Goal: Navigation & Orientation: Find specific page/section

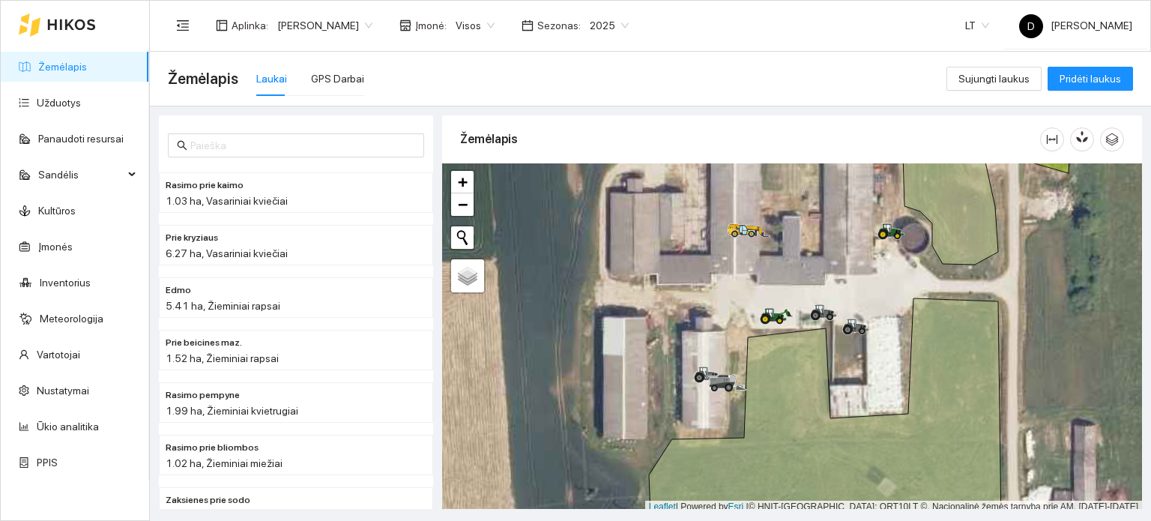
scroll to position [4, 0]
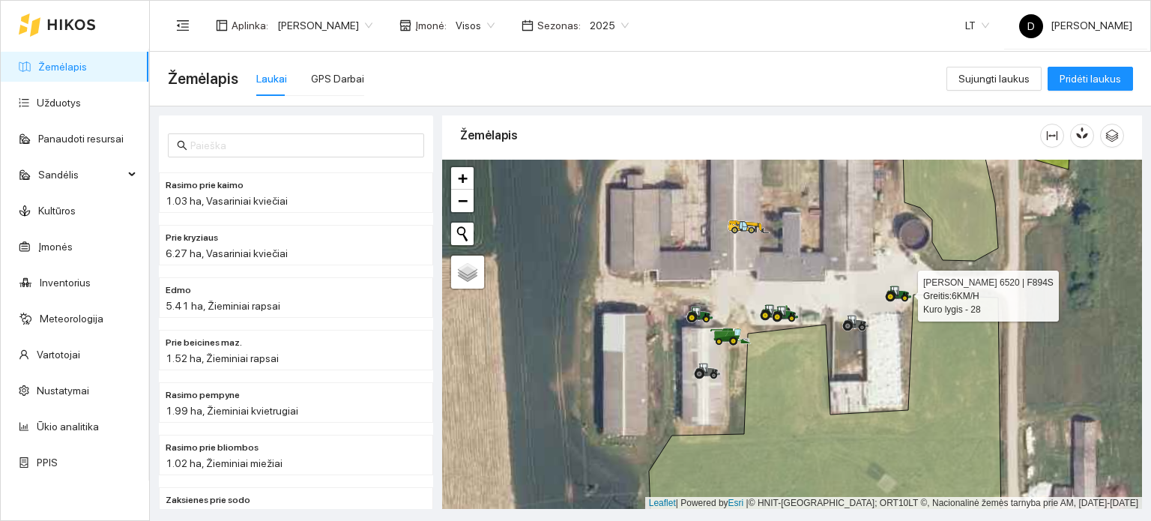
click at [901, 292] on icon at bounding box center [899, 292] width 25 height 12
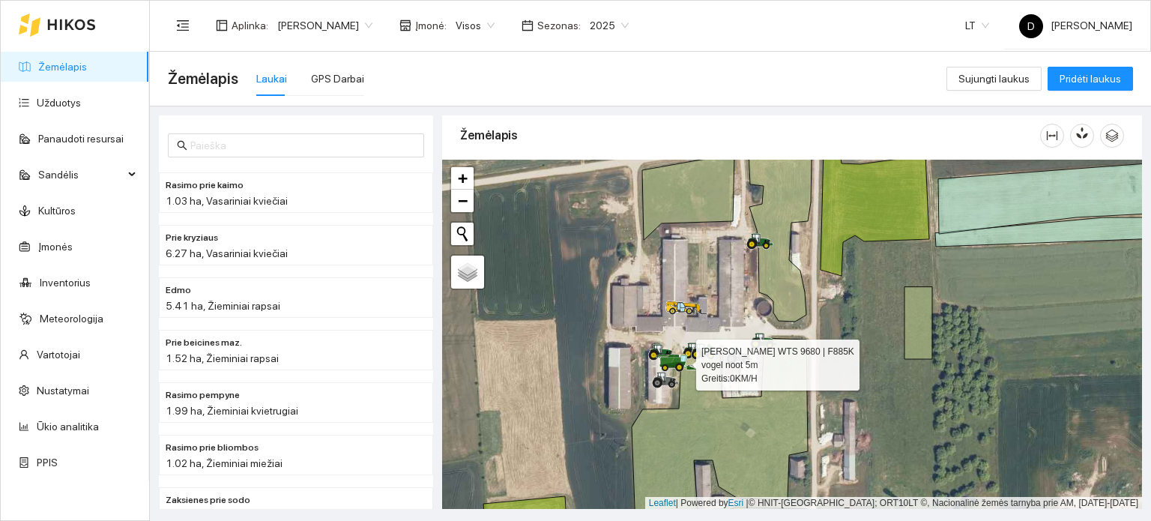
click at [671, 365] on icon at bounding box center [673, 365] width 26 height 6
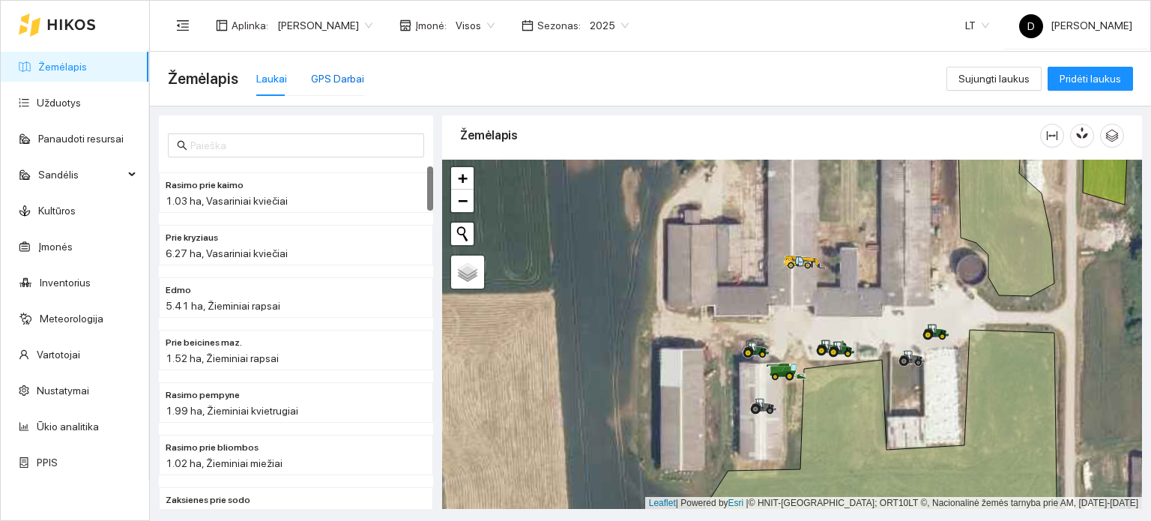
click at [319, 79] on div "GPS Darbai" at bounding box center [337, 78] width 53 height 16
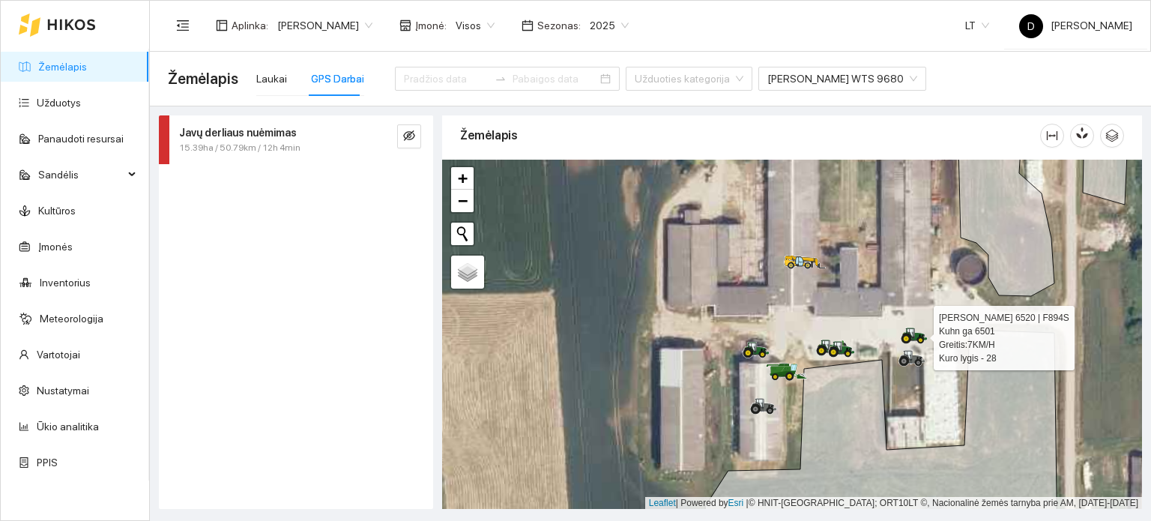
click at [908, 329] on icon at bounding box center [911, 332] width 7 height 9
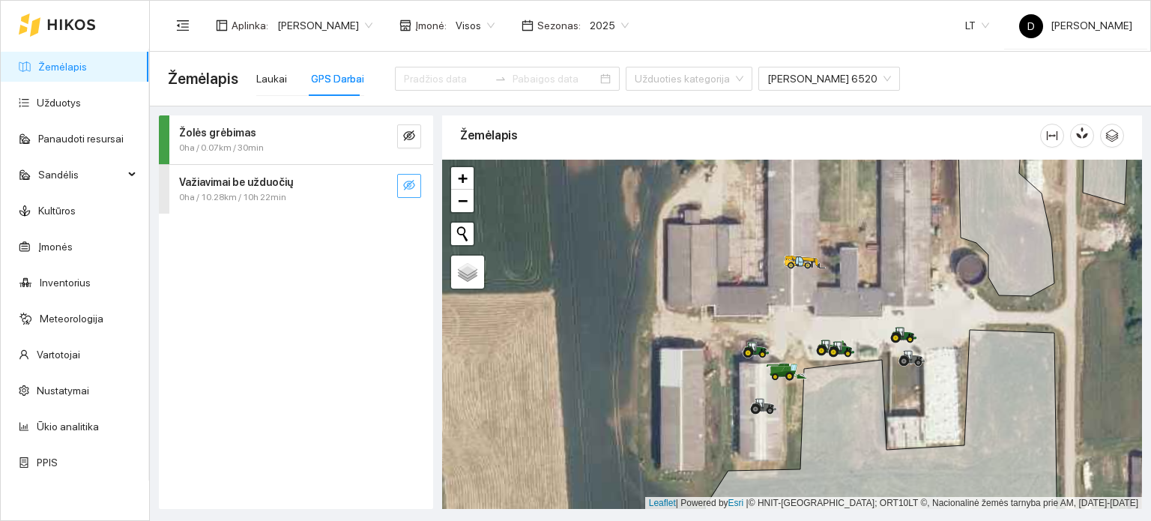
click at [402, 191] on button "button" at bounding box center [409, 186] width 24 height 24
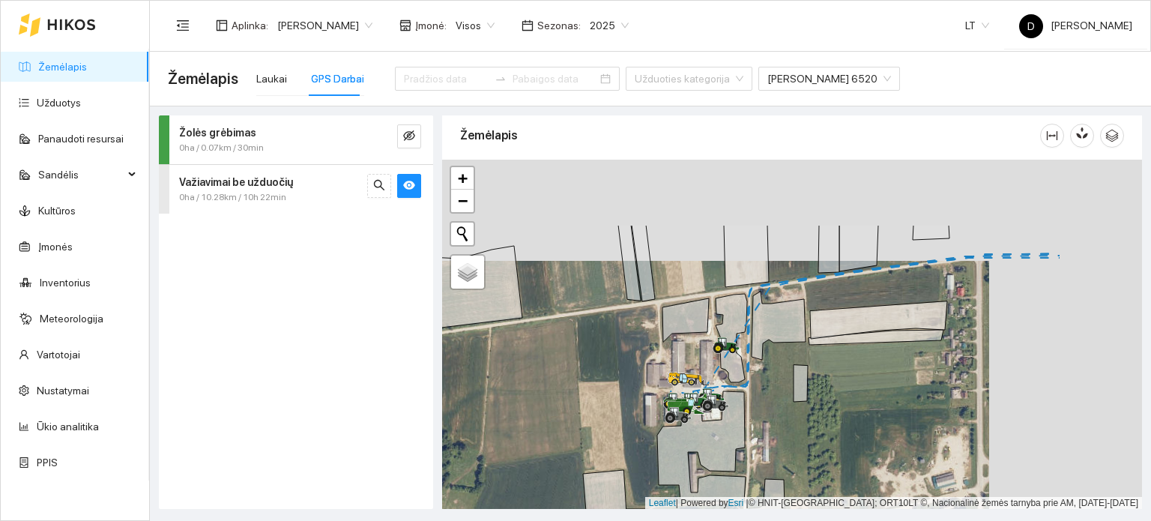
drag, startPoint x: 760, startPoint y: 239, endPoint x: 580, endPoint y: 350, distance: 211.3
click at [578, 350] on div at bounding box center [792, 335] width 700 height 350
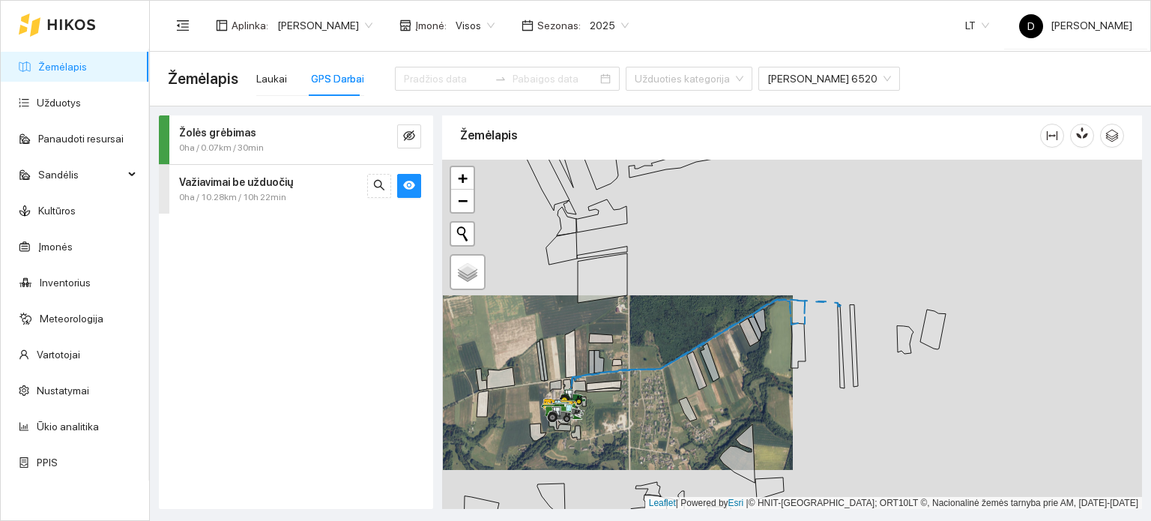
drag, startPoint x: 994, startPoint y: 350, endPoint x: 742, endPoint y: 384, distance: 254.1
click at [742, 384] on div at bounding box center [792, 335] width 700 height 350
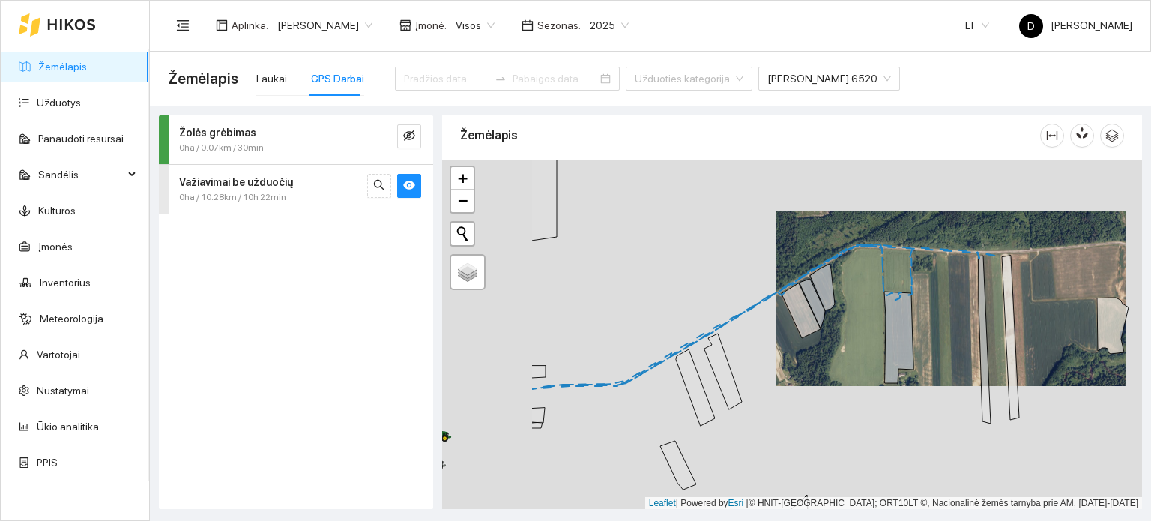
drag, startPoint x: 692, startPoint y: 361, endPoint x: 992, endPoint y: 313, distance: 302.8
click at [974, 319] on div at bounding box center [792, 335] width 700 height 350
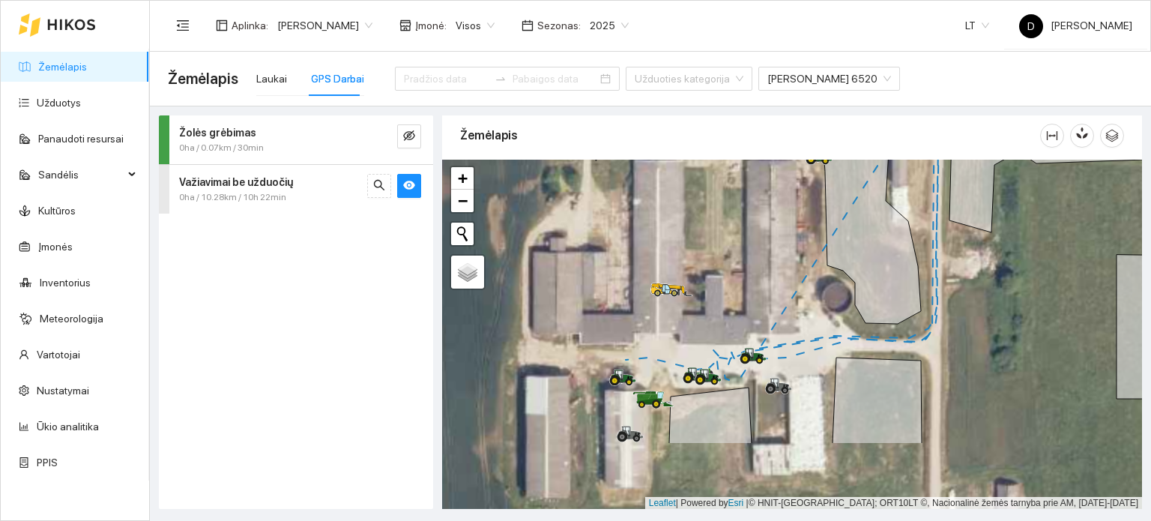
drag, startPoint x: 669, startPoint y: 383, endPoint x: 799, endPoint y: 319, distance: 145.1
click at [812, 298] on div at bounding box center [792, 335] width 700 height 350
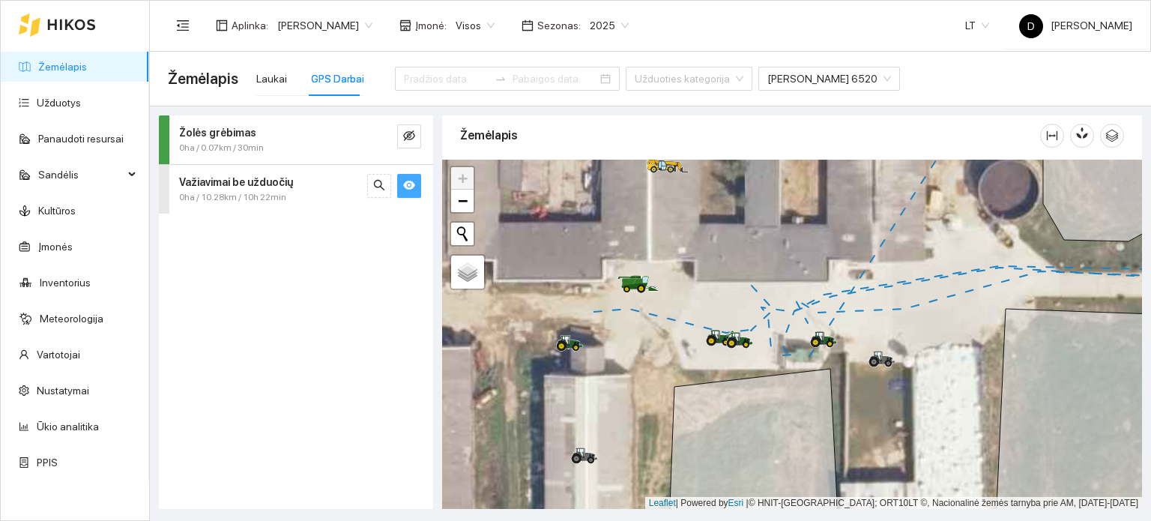
click at [410, 190] on icon "eye" at bounding box center [409, 185] width 12 height 12
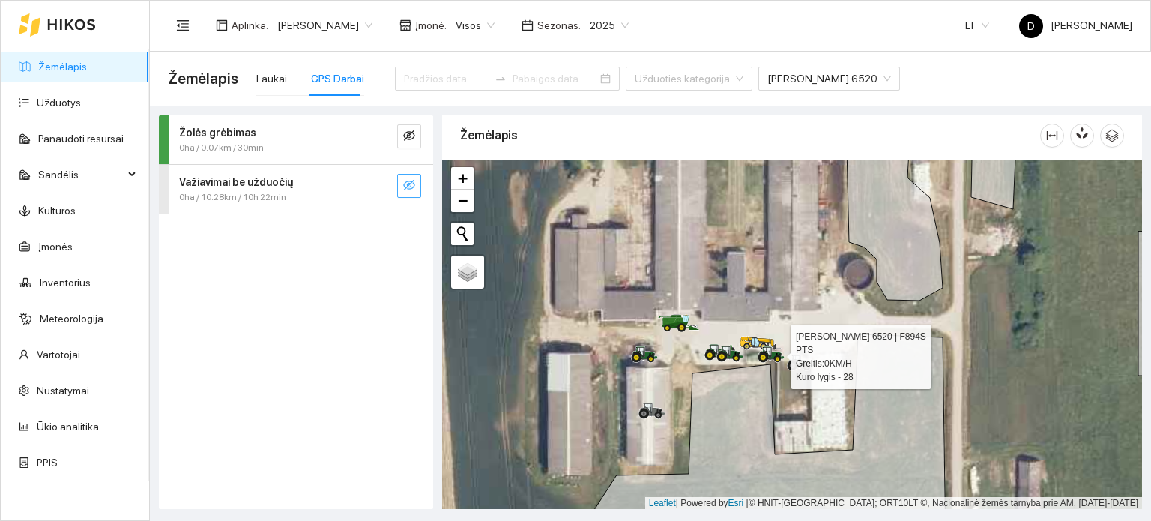
click at [771, 357] on icon at bounding box center [771, 358] width 0 height 4
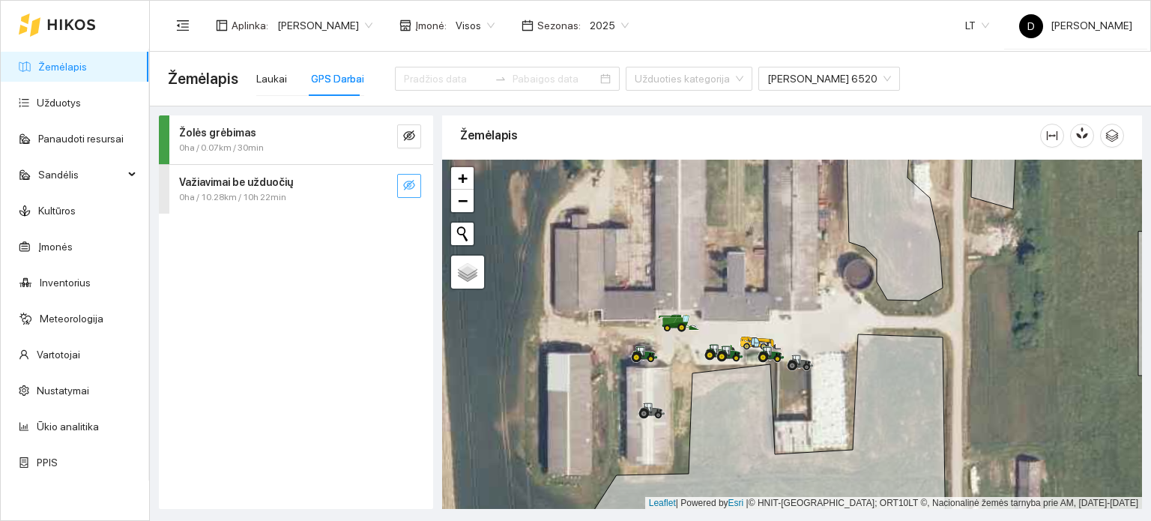
click at [404, 185] on icon "eye-invisible" at bounding box center [409, 185] width 12 height 12
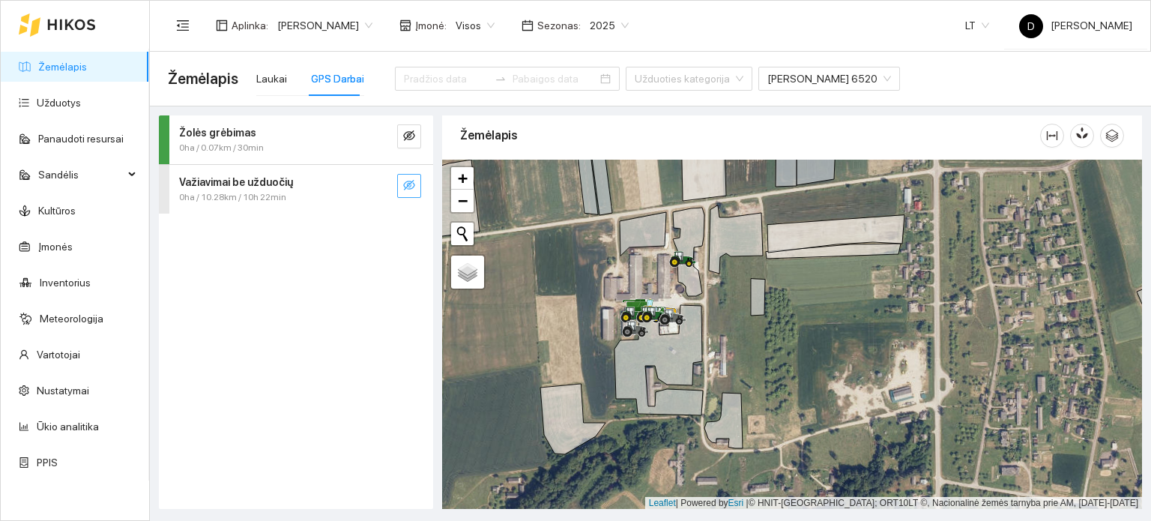
click at [409, 185] on icon "eye-invisible" at bounding box center [409, 185] width 12 height 12
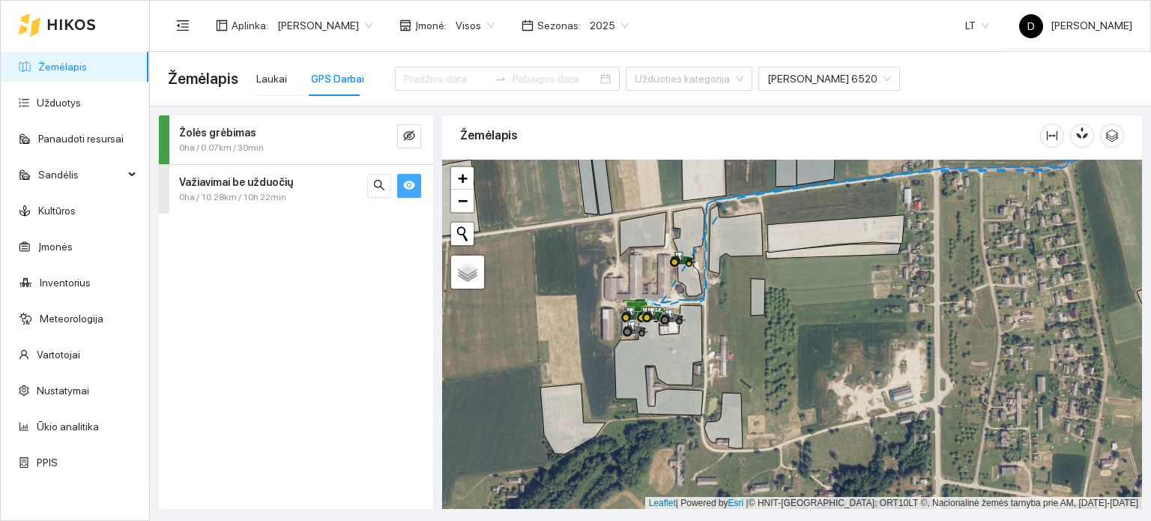
click at [52, 22] on icon at bounding box center [71, 25] width 49 height 12
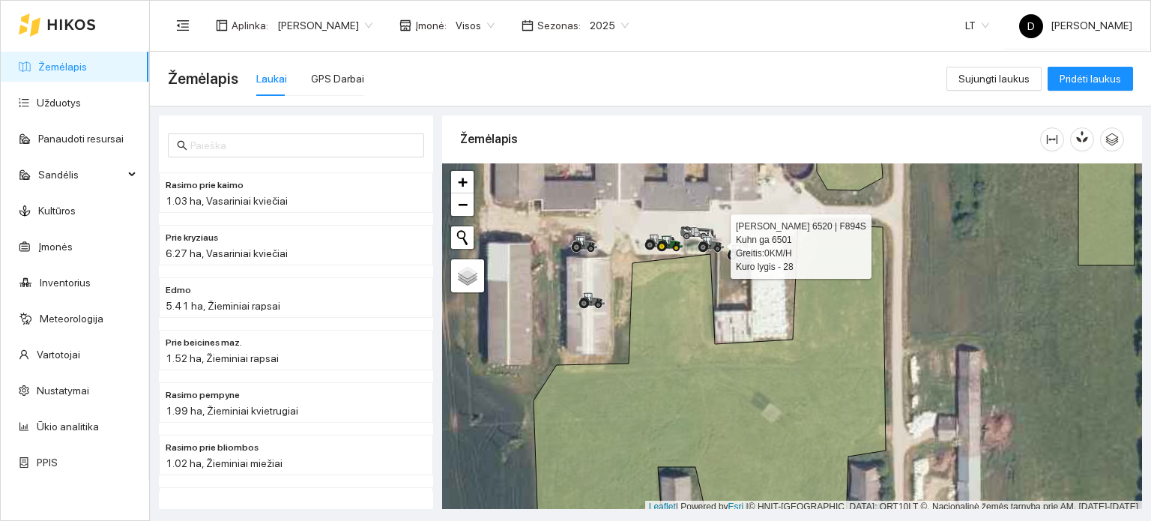
scroll to position [4, 0]
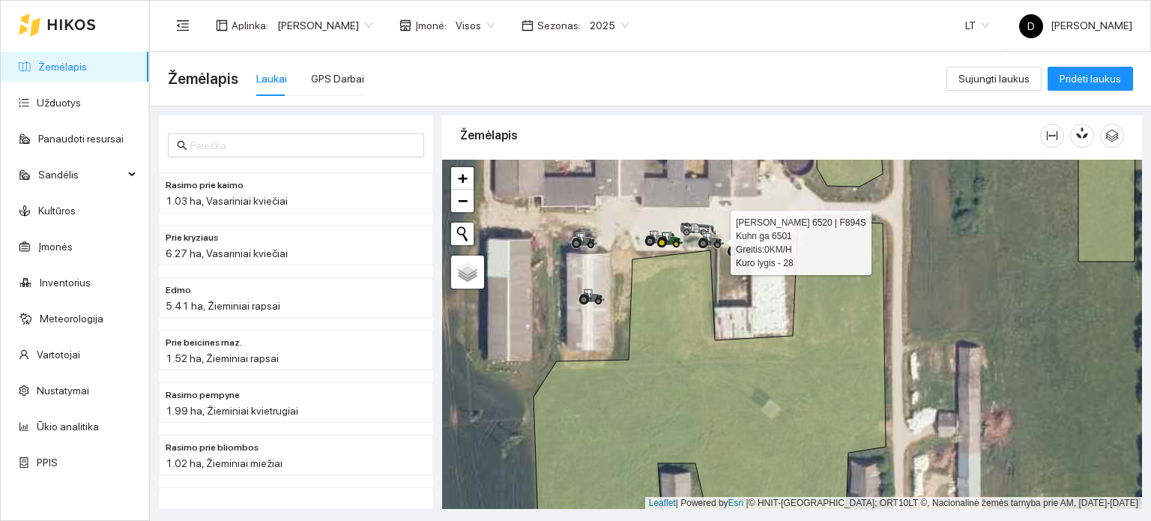
click at [713, 248] on div at bounding box center [711, 240] width 27 height 22
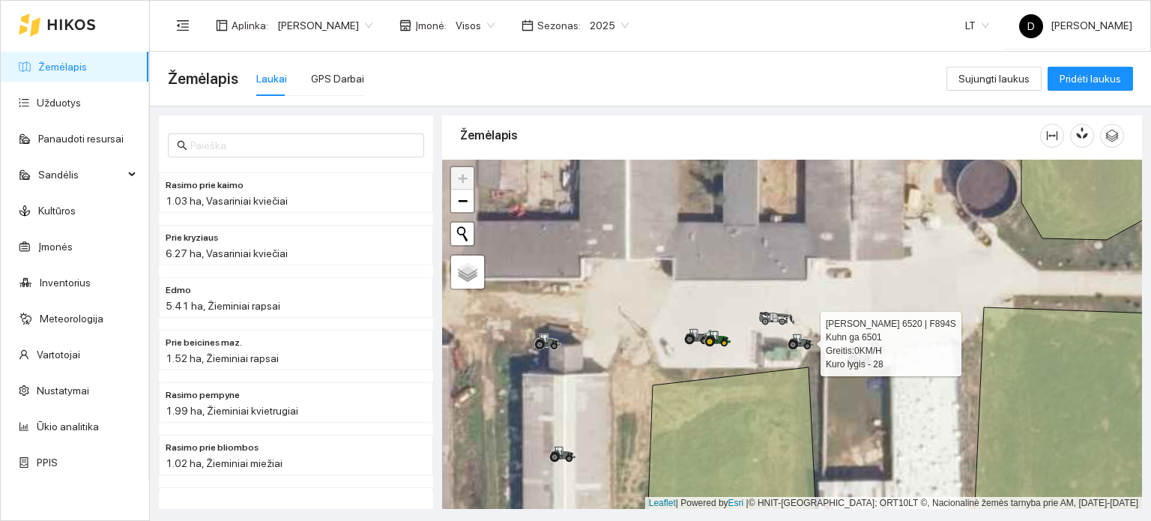
click at [803, 337] on icon at bounding box center [801, 342] width 27 height 16
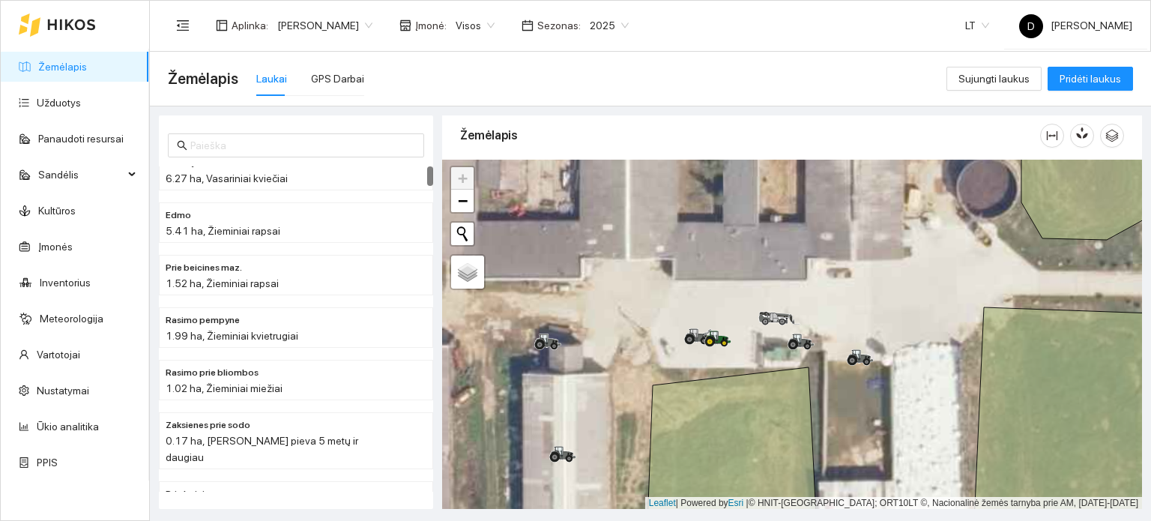
scroll to position [0, 0]
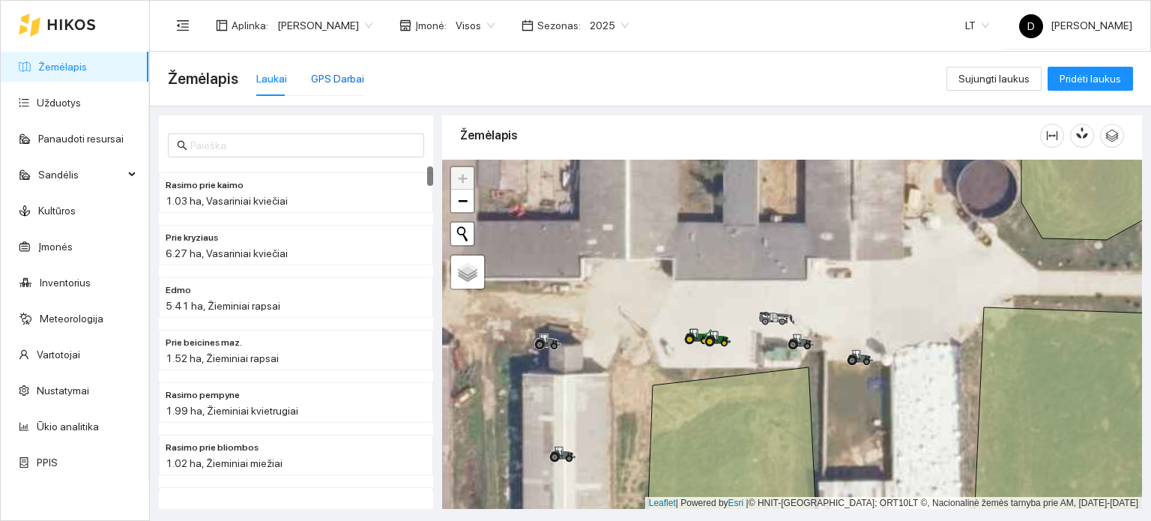
click at [311, 70] on div "GPS Darbai" at bounding box center [337, 78] width 53 height 16
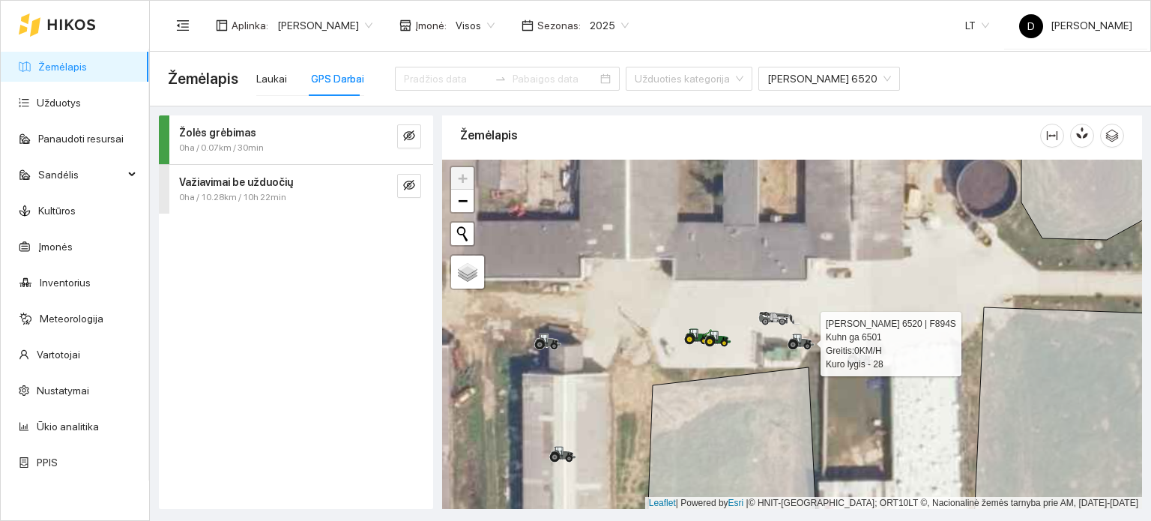
click at [809, 345] on icon at bounding box center [801, 342] width 27 height 16
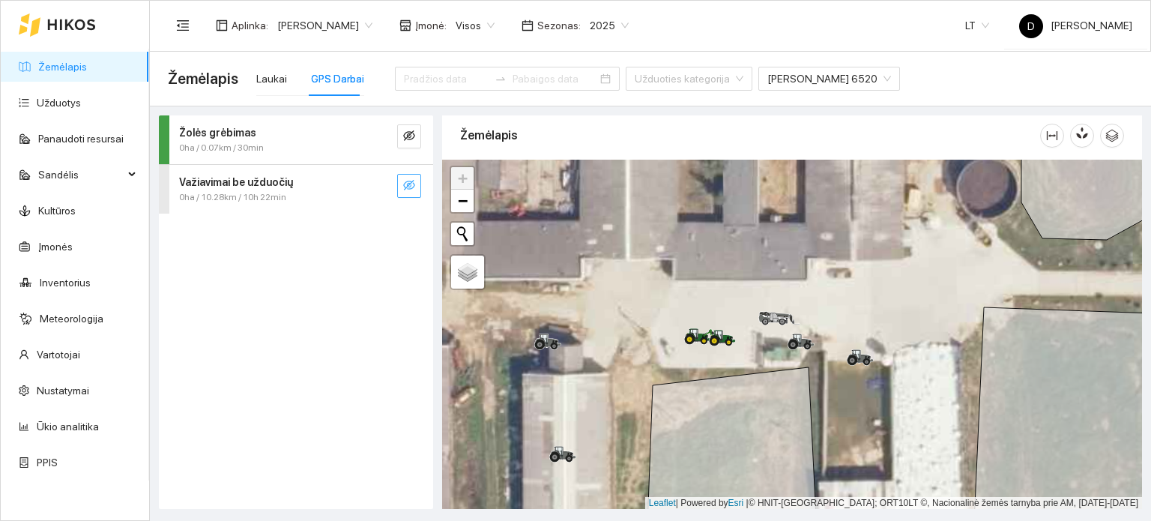
click at [410, 179] on icon "eye-invisible" at bounding box center [409, 185] width 12 height 12
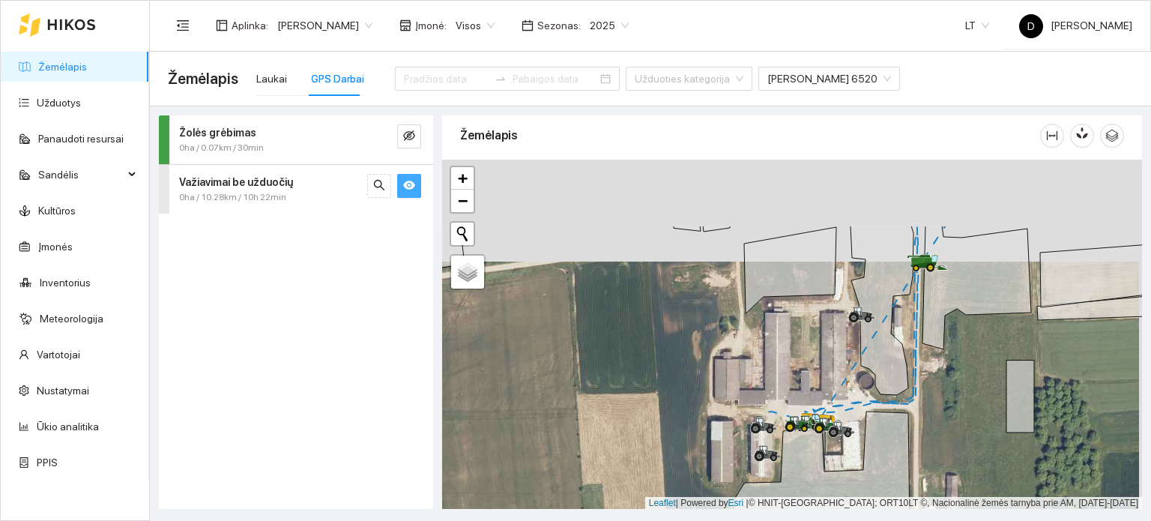
drag, startPoint x: 764, startPoint y: 267, endPoint x: 762, endPoint y: 403, distance: 136.4
click at [762, 403] on div at bounding box center [792, 335] width 700 height 350
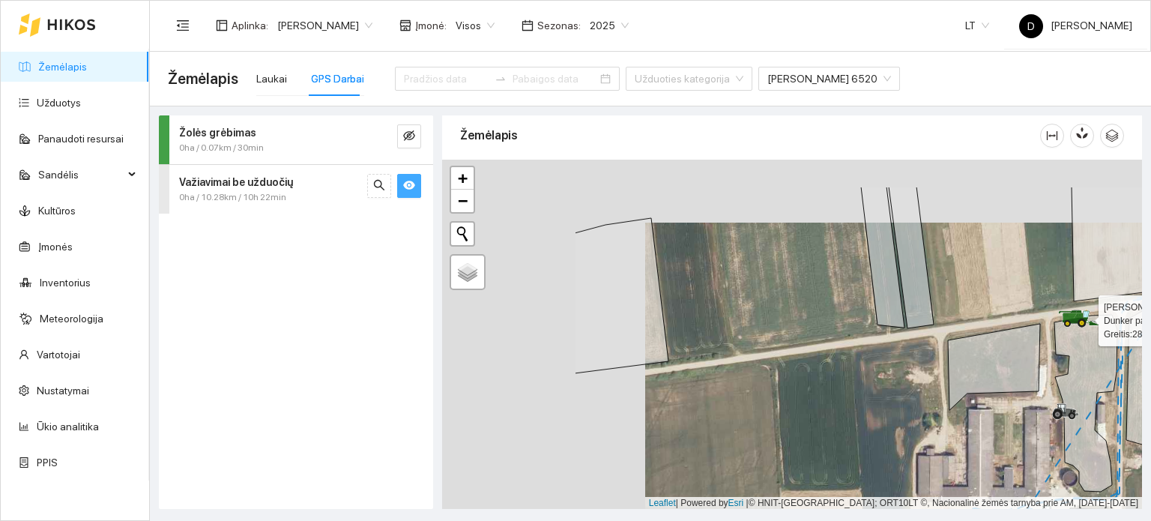
drag, startPoint x: 583, startPoint y: 316, endPoint x: 767, endPoint y: 369, distance: 191.7
click at [767, 369] on div at bounding box center [792, 335] width 700 height 350
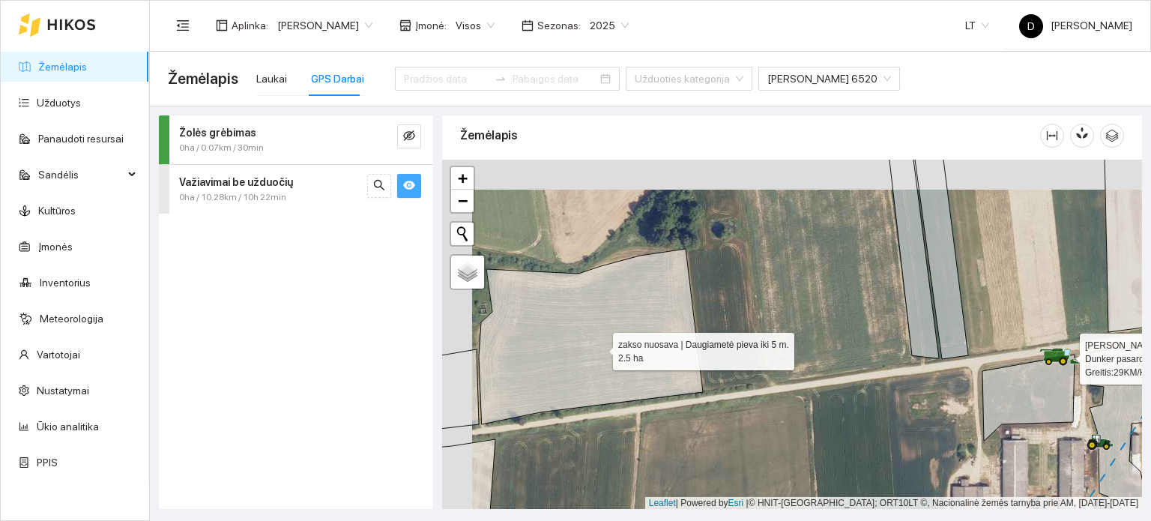
drag, startPoint x: 567, startPoint y: 322, endPoint x: 605, endPoint y: 345, distance: 44.1
click at [602, 346] on icon at bounding box center [591, 336] width 224 height 175
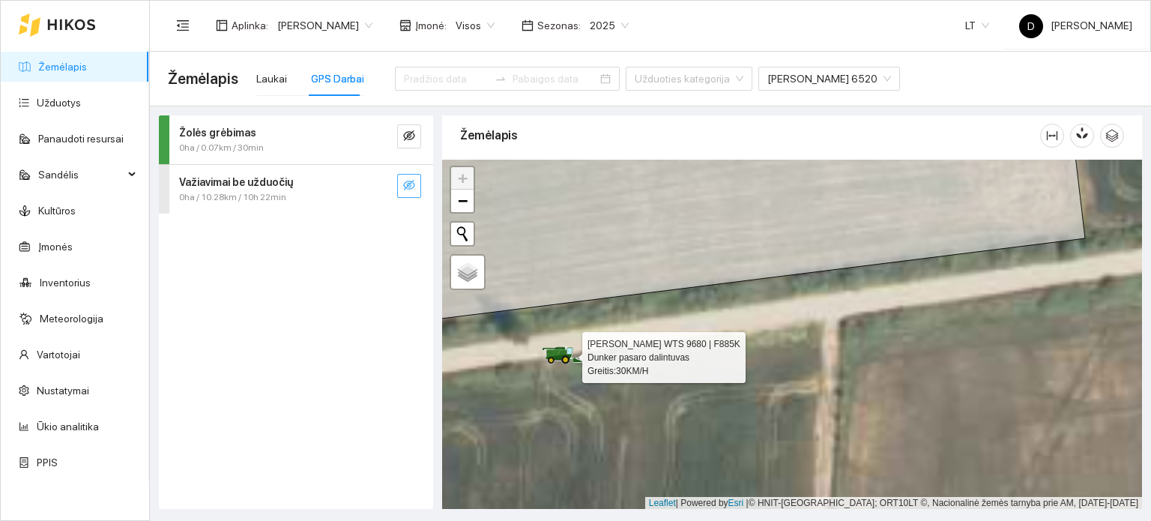
click at [564, 348] on icon at bounding box center [563, 348] width 6 height 2
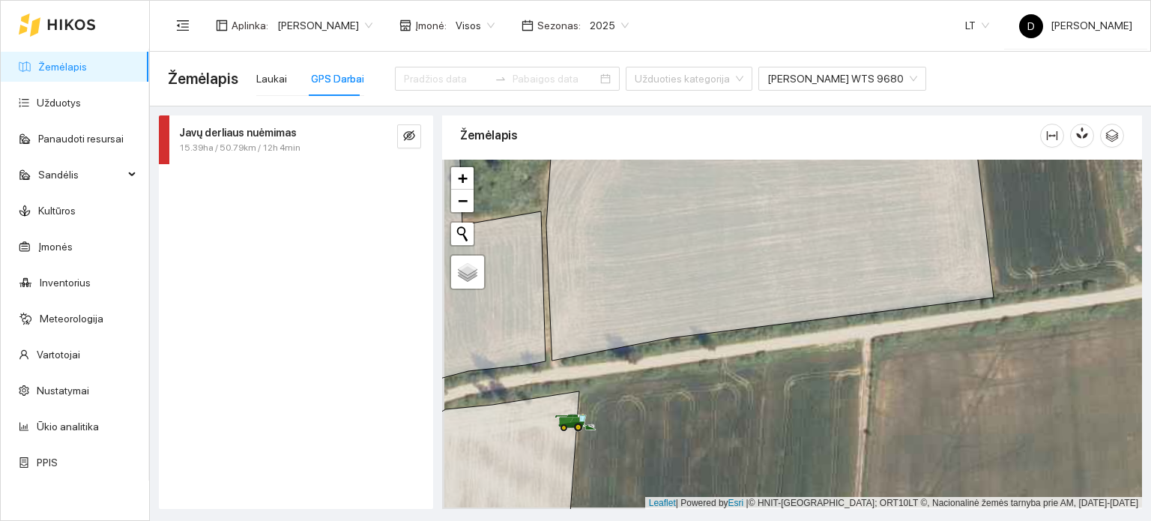
drag, startPoint x: 621, startPoint y: 403, endPoint x: 787, endPoint y: 349, distance: 174.2
click at [776, 350] on div at bounding box center [792, 335] width 700 height 350
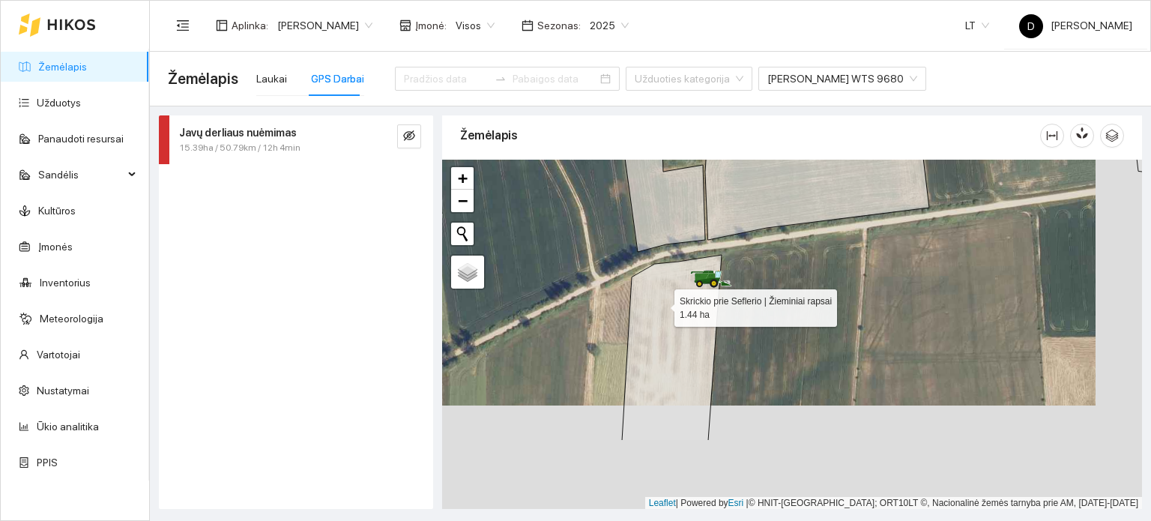
drag, startPoint x: 696, startPoint y: 381, endPoint x: 654, endPoint y: 289, distance: 101.6
click at [654, 289] on icon at bounding box center [672, 348] width 100 height 186
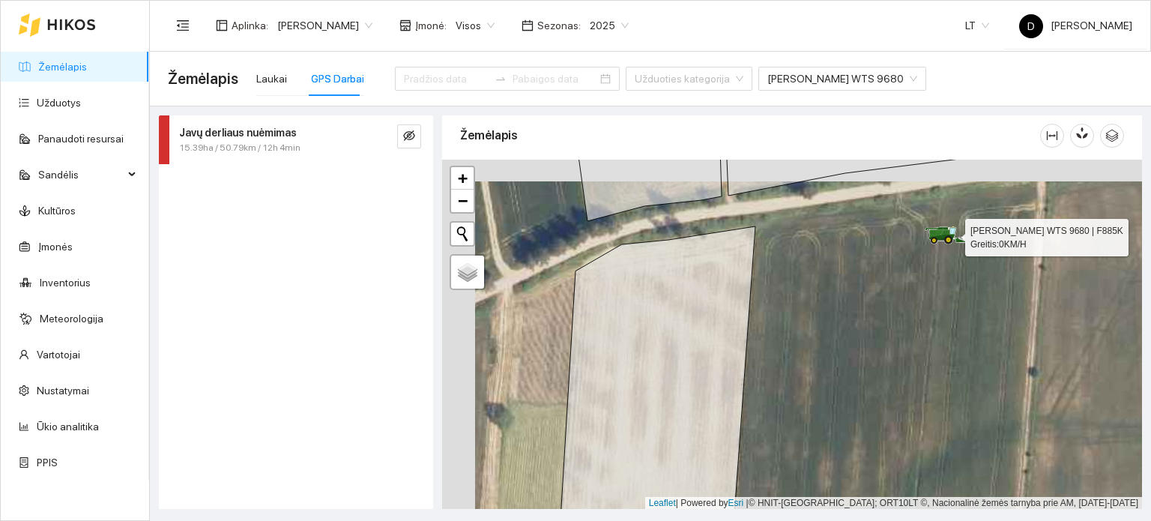
click at [943, 235] on icon at bounding box center [942, 238] width 26 height 6
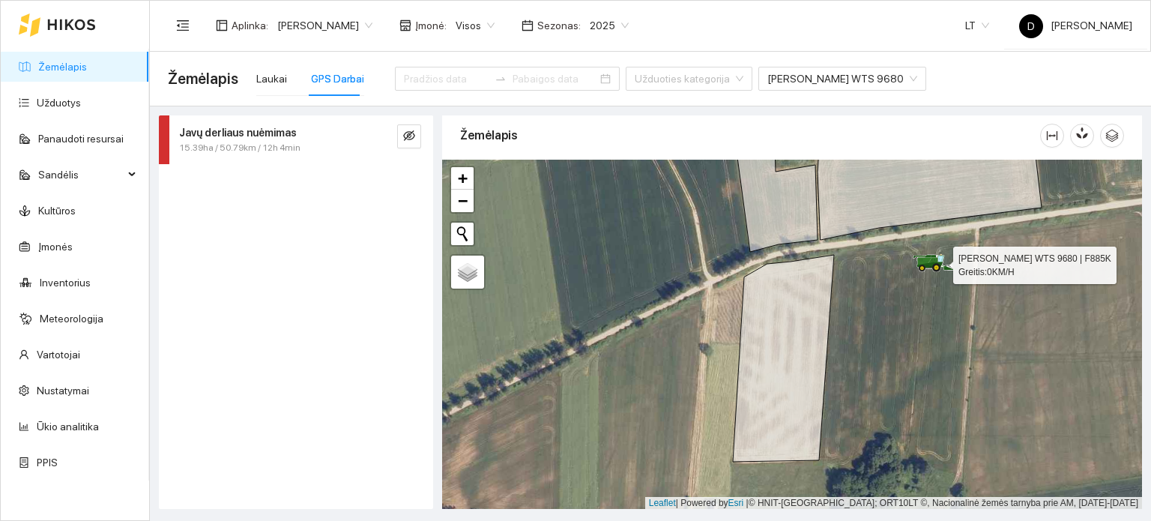
click at [931, 260] on icon at bounding box center [932, 261] width 10 height 8
click at [42, 20] on div at bounding box center [57, 25] width 77 height 48
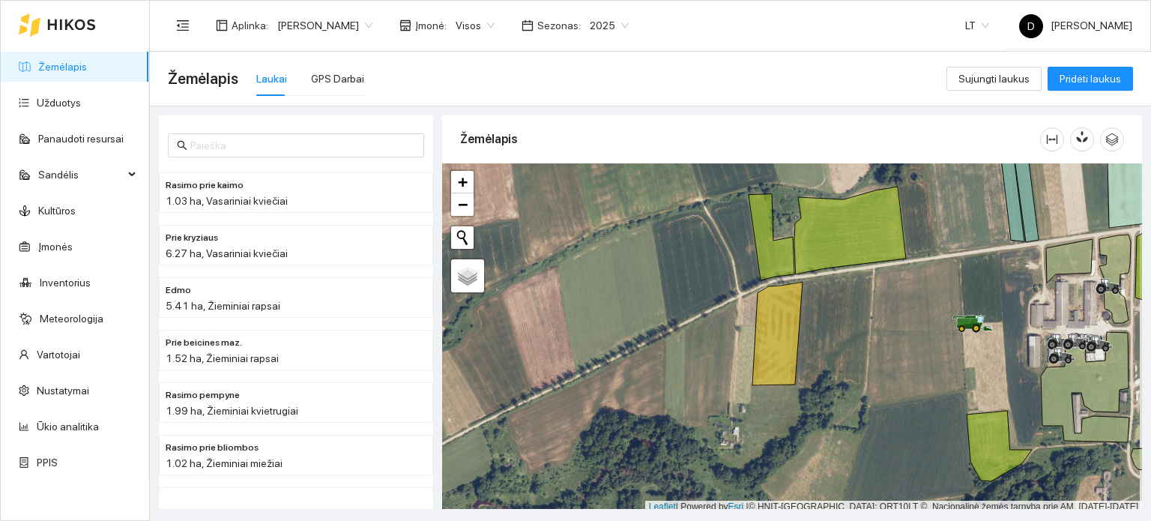
scroll to position [4, 0]
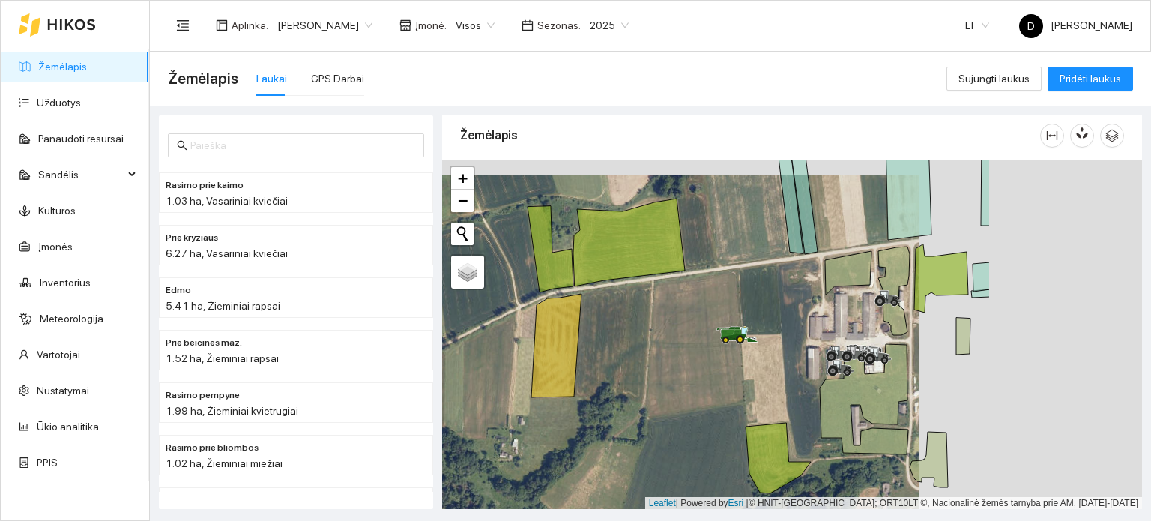
drag, startPoint x: 986, startPoint y: 342, endPoint x: 760, endPoint y: 356, distance: 226.0
click at [761, 356] on div at bounding box center [792, 335] width 700 height 350
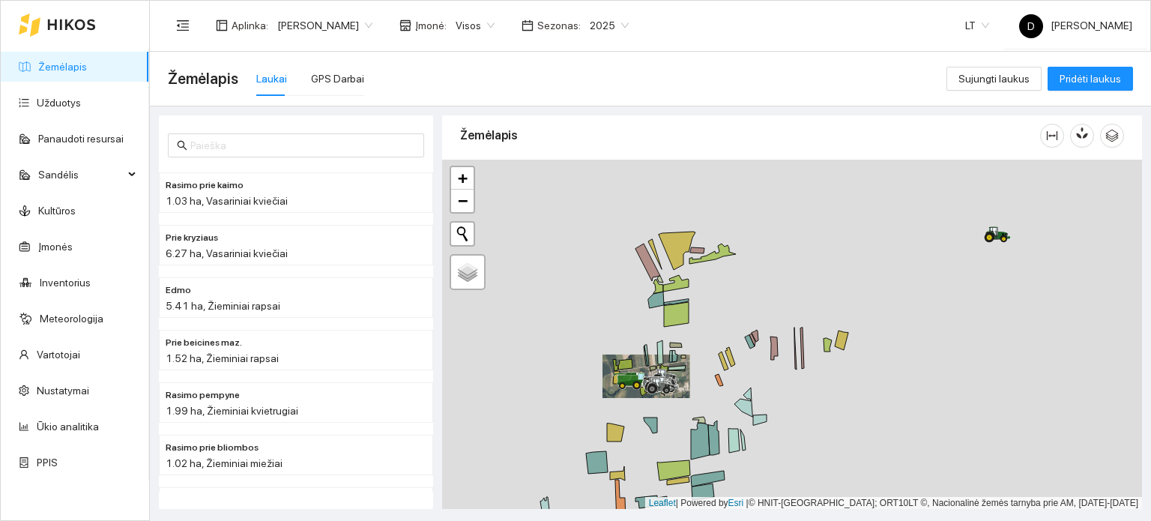
drag, startPoint x: 1018, startPoint y: 316, endPoint x: 692, endPoint y: 369, distance: 329.6
click at [692, 369] on div at bounding box center [792, 335] width 700 height 350
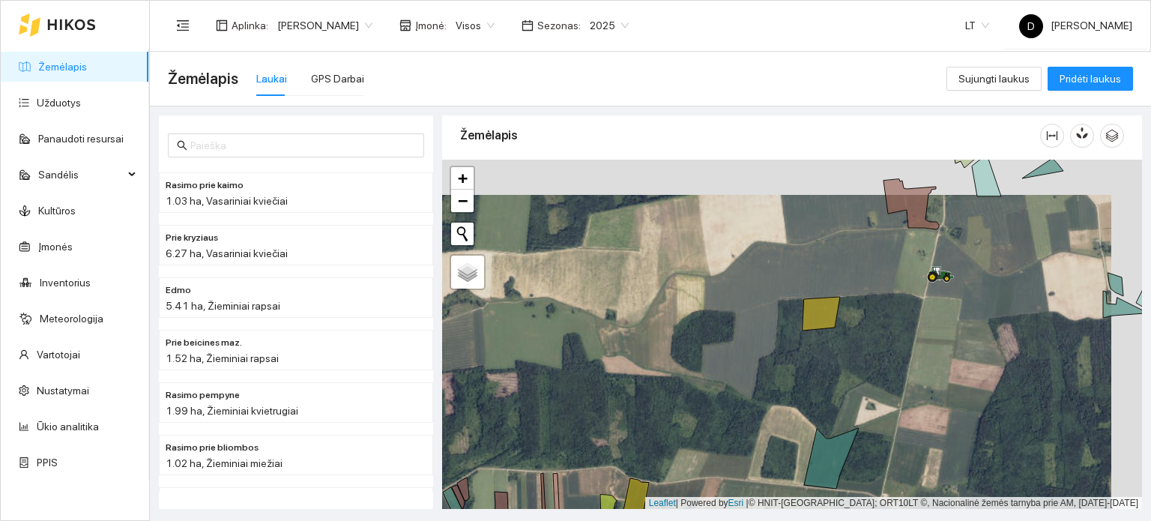
drag, startPoint x: 911, startPoint y: 236, endPoint x: 827, endPoint y: 372, distance: 159.9
click at [827, 369] on div at bounding box center [792, 335] width 700 height 350
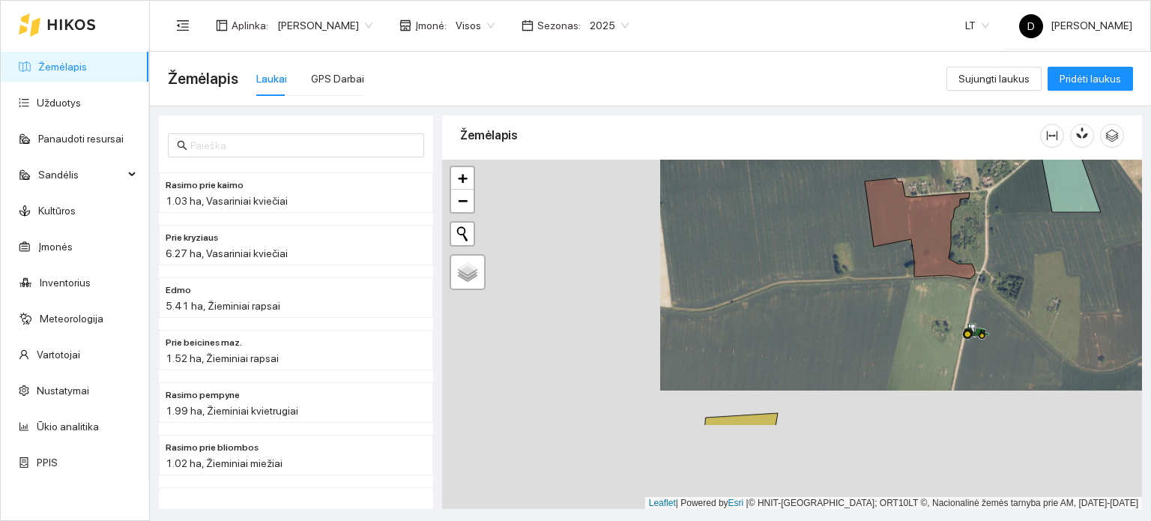
drag, startPoint x: 612, startPoint y: 428, endPoint x: 888, endPoint y: 274, distance: 316.4
click at [879, 281] on div at bounding box center [792, 335] width 700 height 350
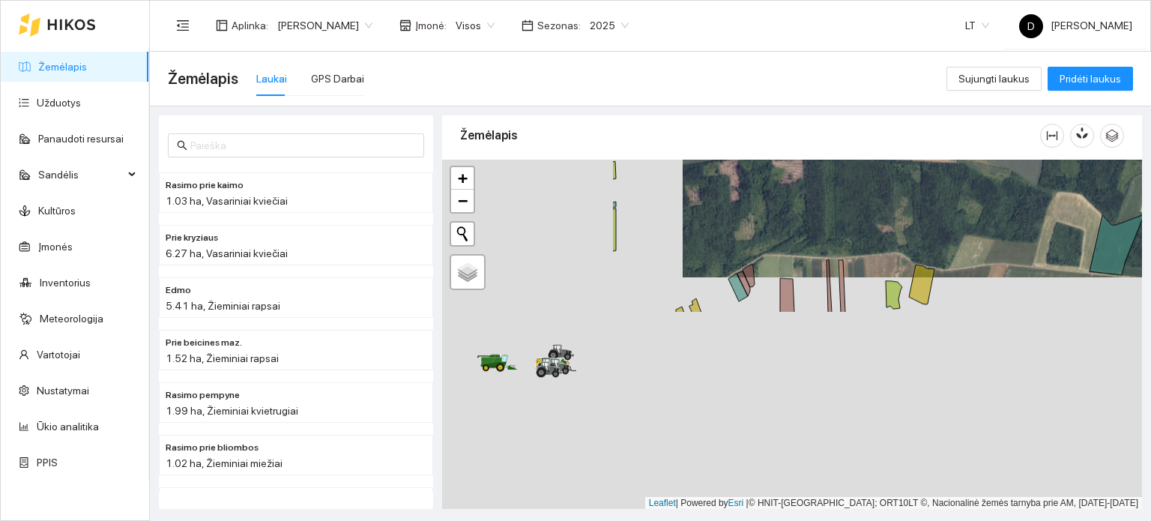
drag, startPoint x: 692, startPoint y: 420, endPoint x: 944, endPoint y: 173, distance: 352.4
click at [942, 175] on div at bounding box center [792, 335] width 700 height 350
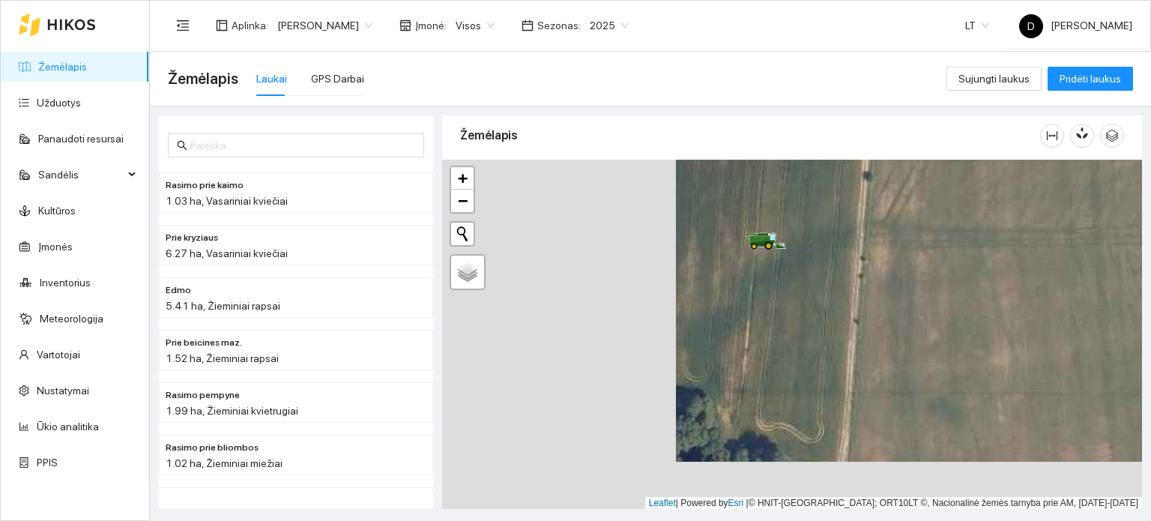
drag, startPoint x: 579, startPoint y: 357, endPoint x: 818, endPoint y: 301, distance: 246.2
click at [815, 304] on div at bounding box center [792, 335] width 700 height 350
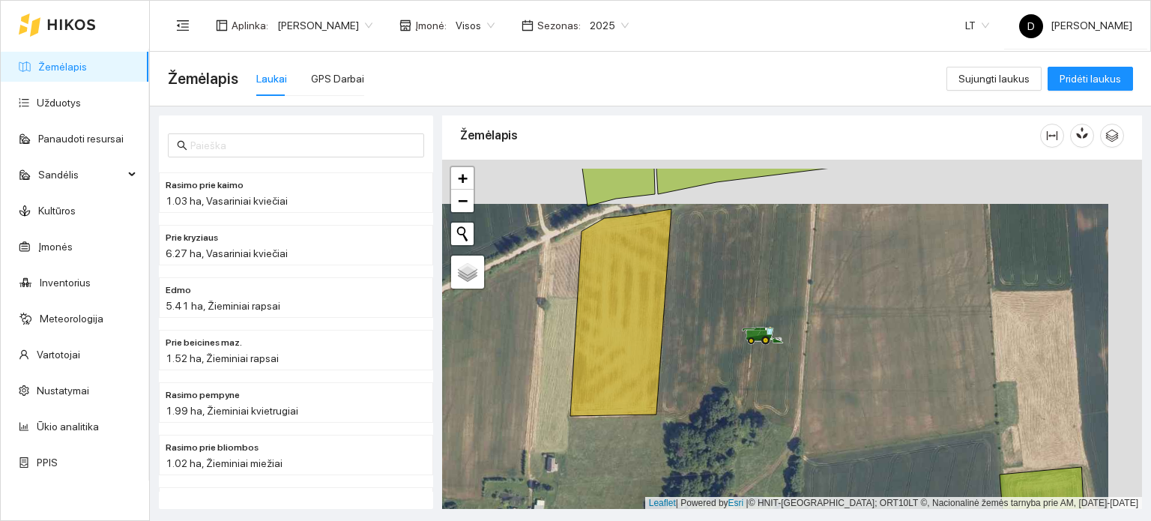
drag, startPoint x: 902, startPoint y: 305, endPoint x: 782, endPoint y: 438, distance: 178.3
click at [782, 438] on div at bounding box center [792, 335] width 700 height 350
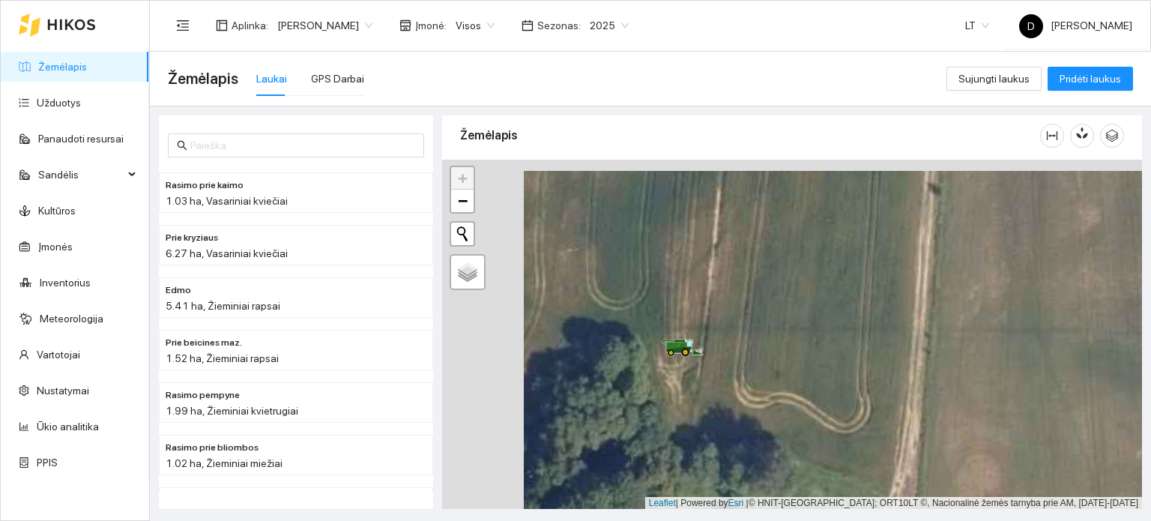
drag, startPoint x: 504, startPoint y: 391, endPoint x: 820, endPoint y: 442, distance: 319.6
click at [820, 442] on div at bounding box center [792, 335] width 700 height 350
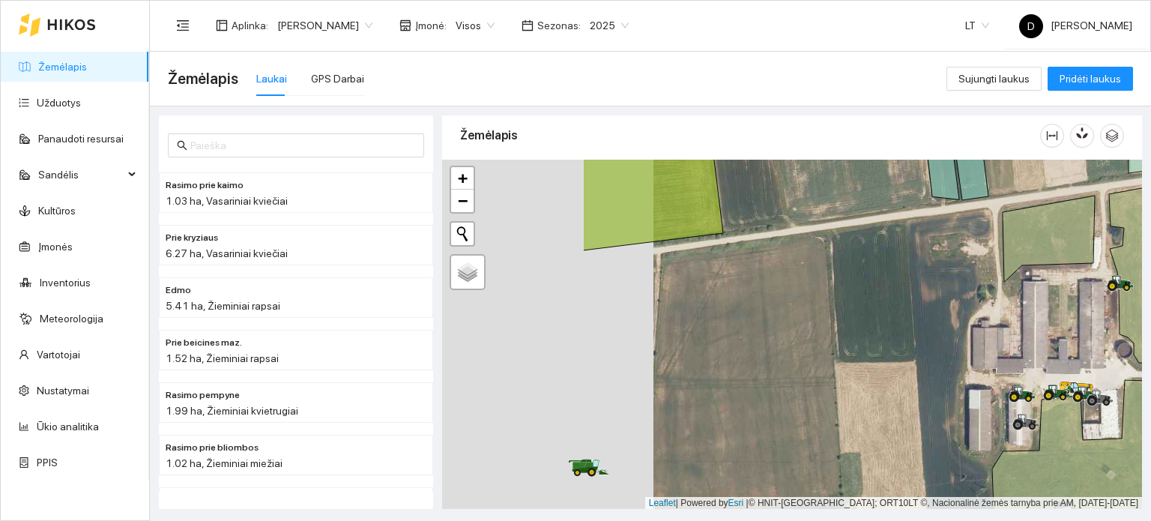
drag, startPoint x: 583, startPoint y: 377, endPoint x: 921, endPoint y: 366, distance: 338.2
click at [917, 368] on div at bounding box center [792, 335] width 700 height 350
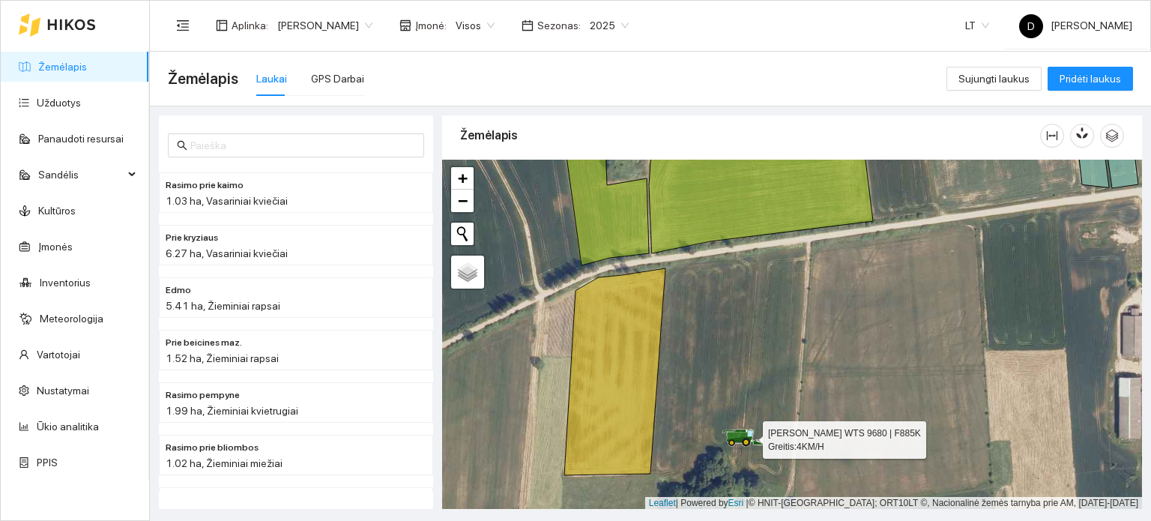
click at [740, 436] on icon at bounding box center [742, 436] width 10 height 8
